Goal: Find specific page/section

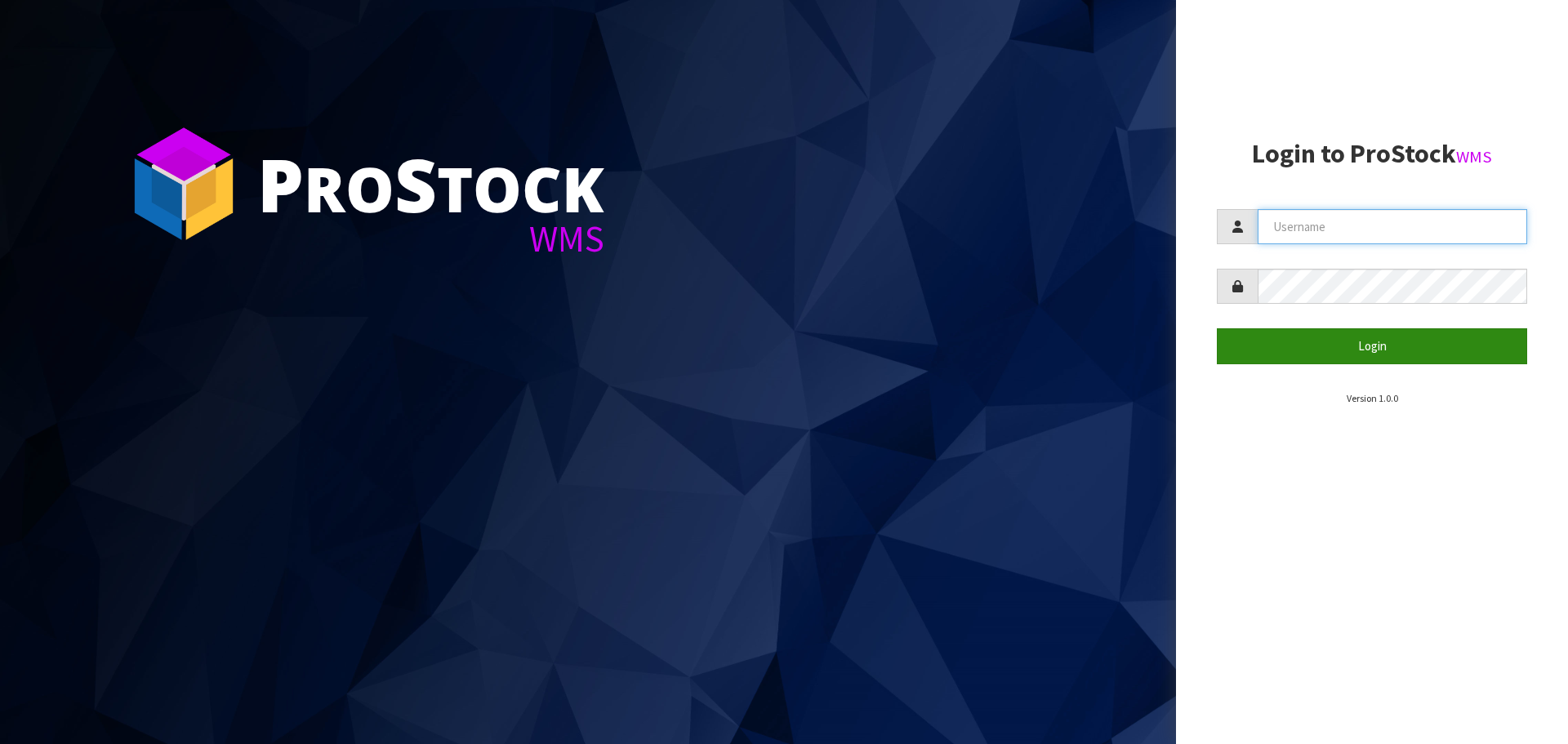
type input "[EMAIL_ADDRESS][DOMAIN_NAME]"
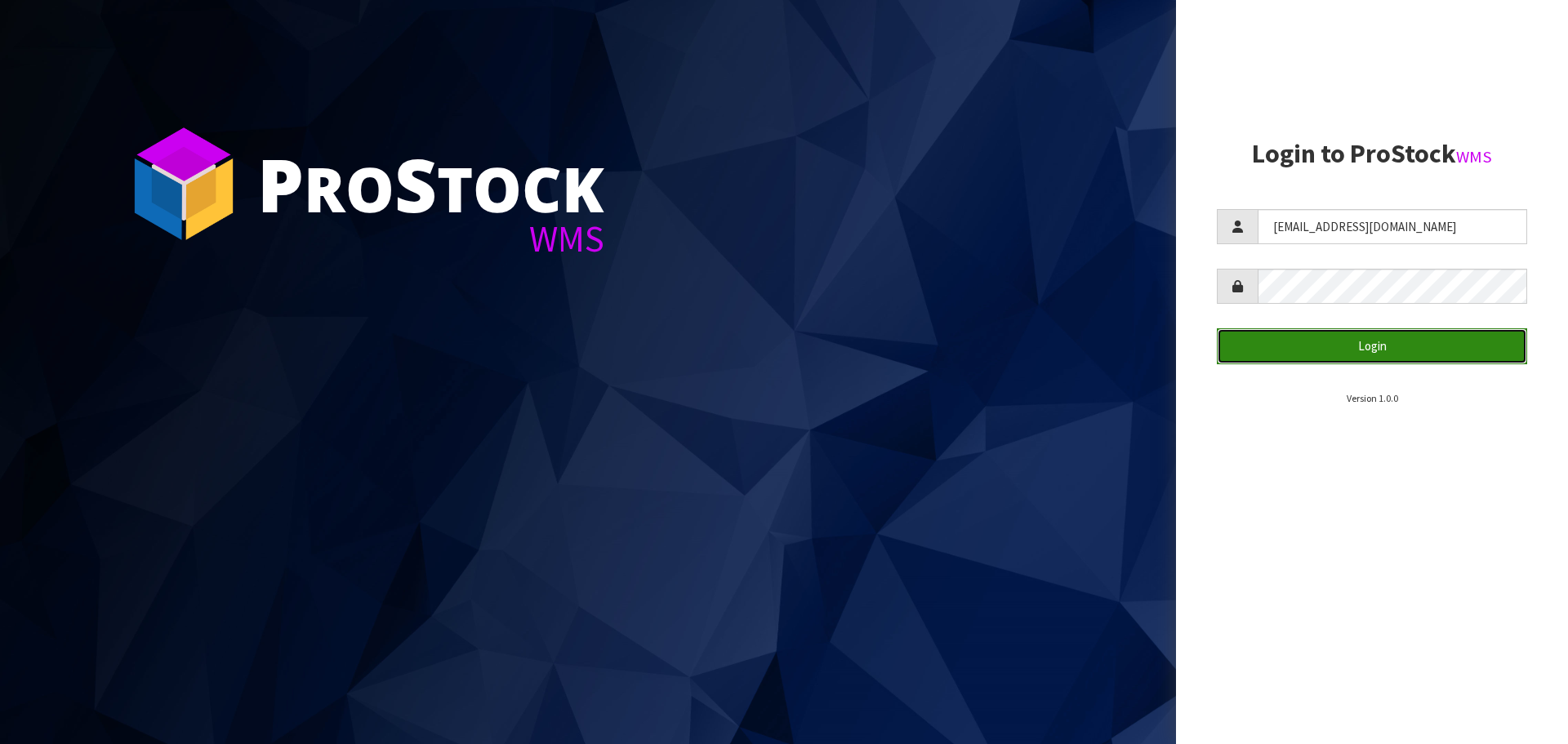
click at [1354, 340] on button "Login" at bounding box center [1372, 345] width 310 height 35
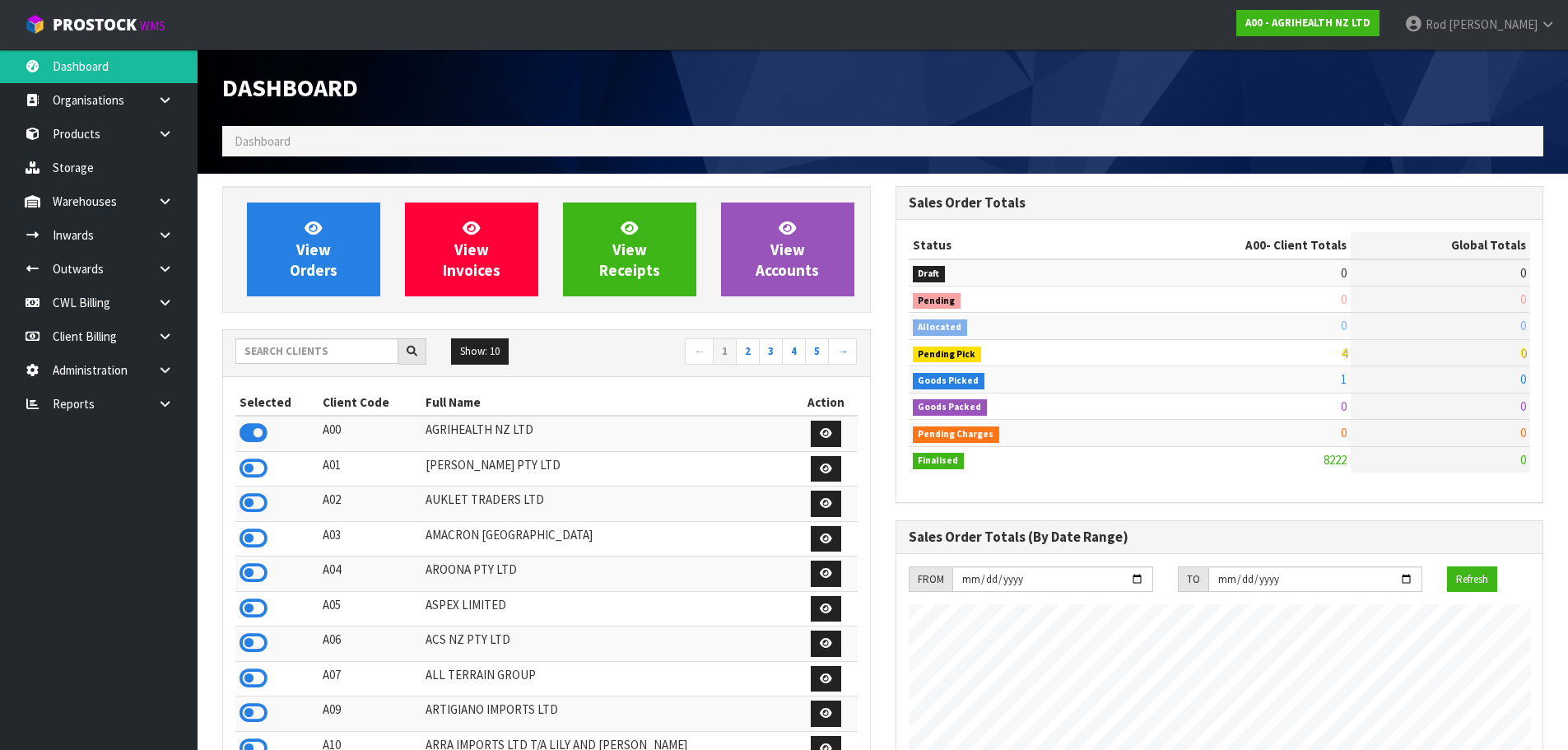
scroll to position [1247, 673]
click at [167, 401] on icon at bounding box center [165, 403] width 15 height 12
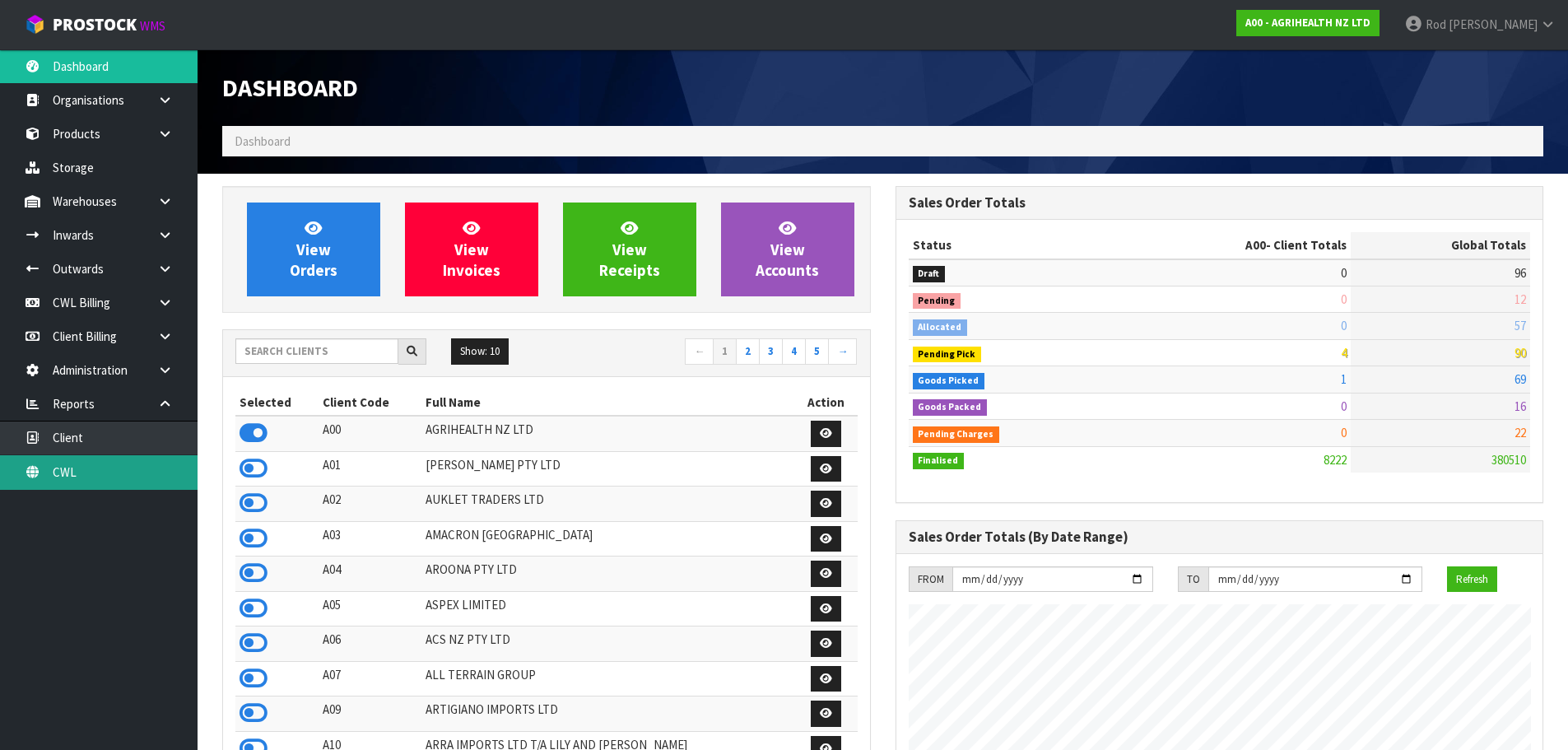
click at [71, 460] on link "CWL" at bounding box center [99, 471] width 198 height 34
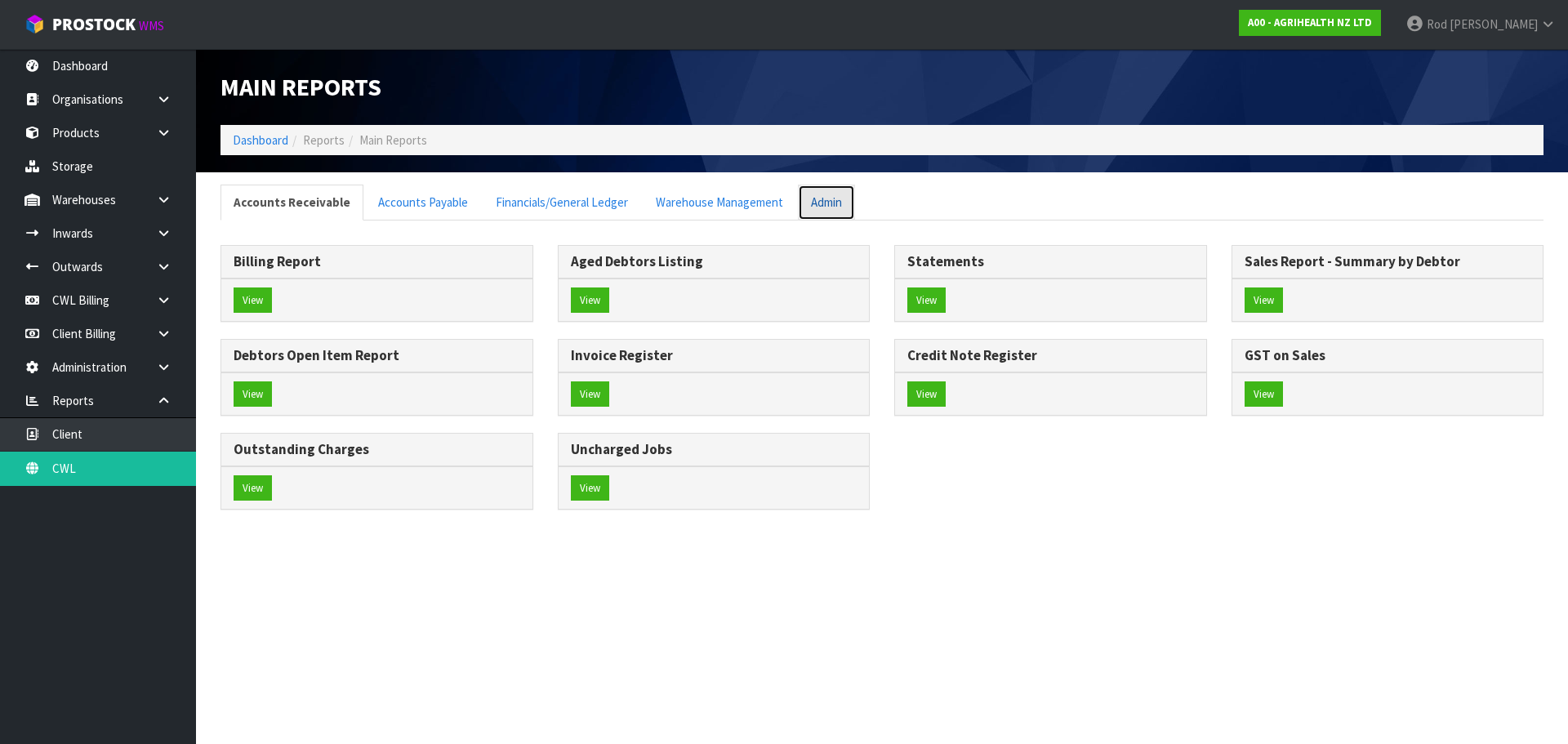
click at [807, 203] on link "Admin" at bounding box center [826, 202] width 57 height 35
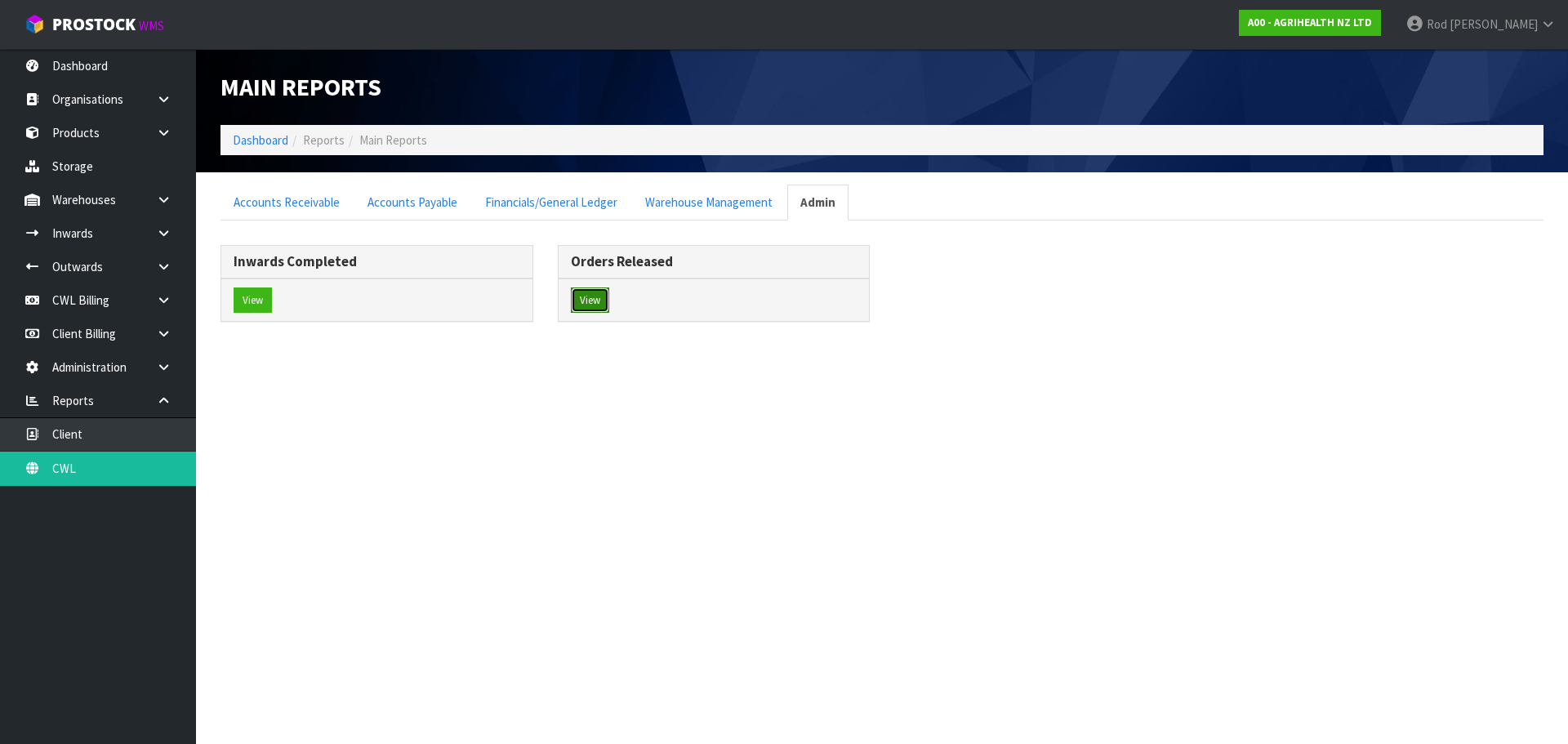
click at [583, 292] on button "View" at bounding box center [590, 300] width 38 height 26
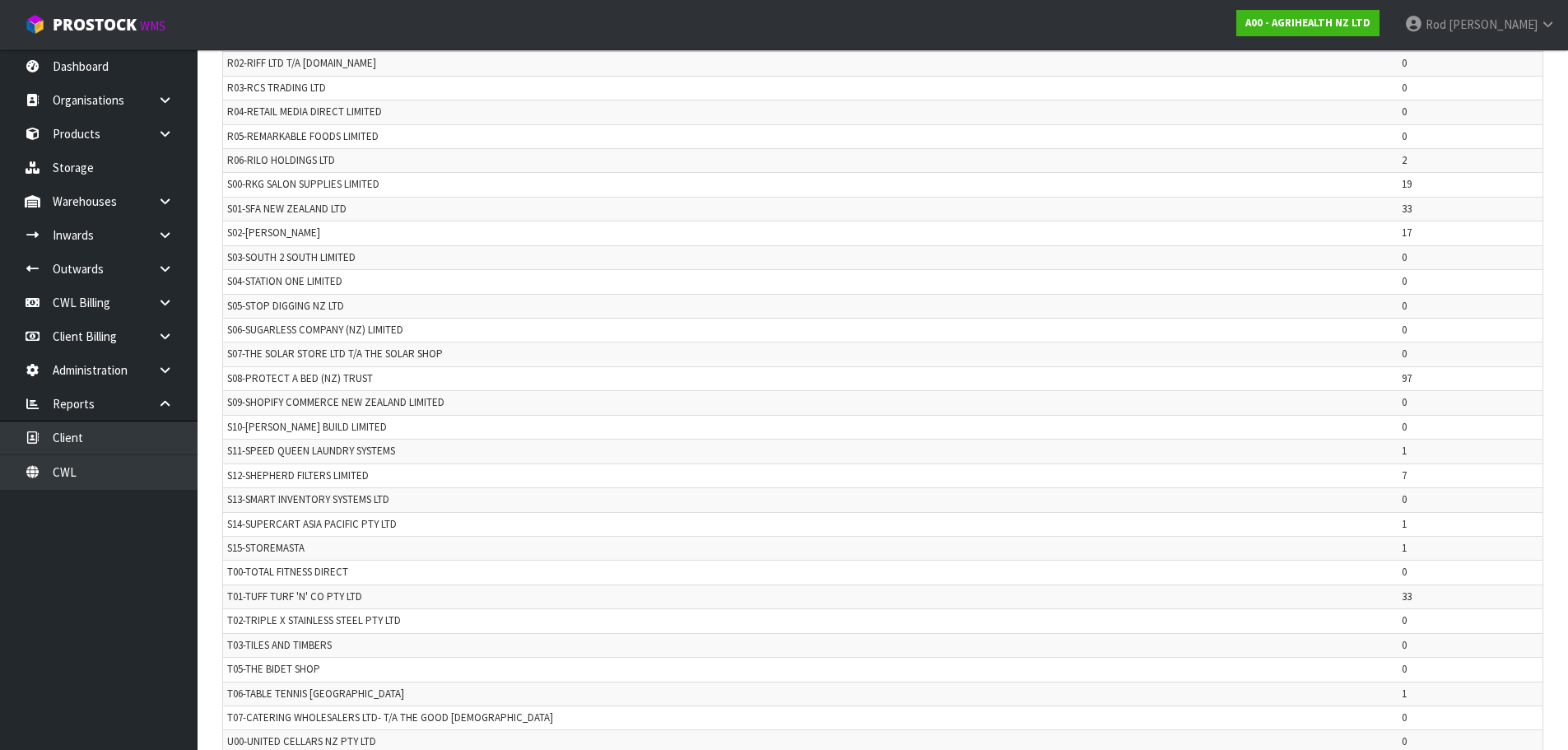
scroll to position [3380, 0]
